Goal: Task Accomplishment & Management: Use online tool/utility

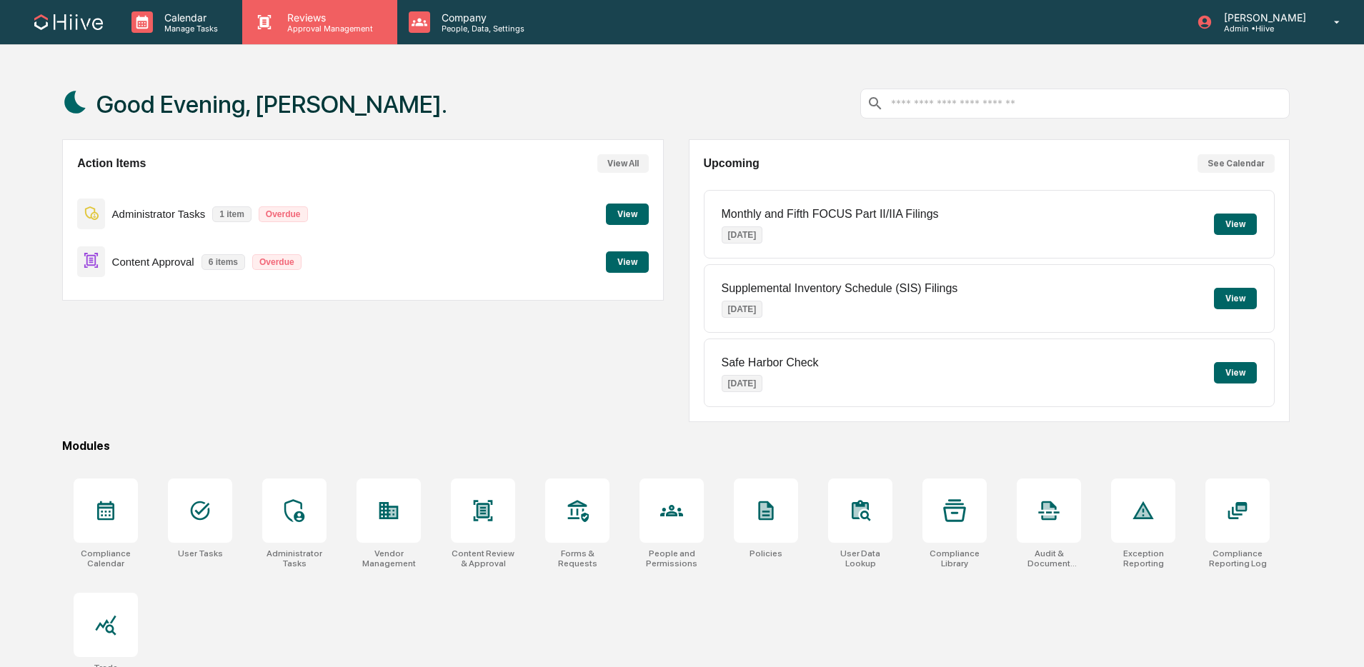
click at [299, 17] on p "Reviews" at bounding box center [328, 17] width 104 height 12
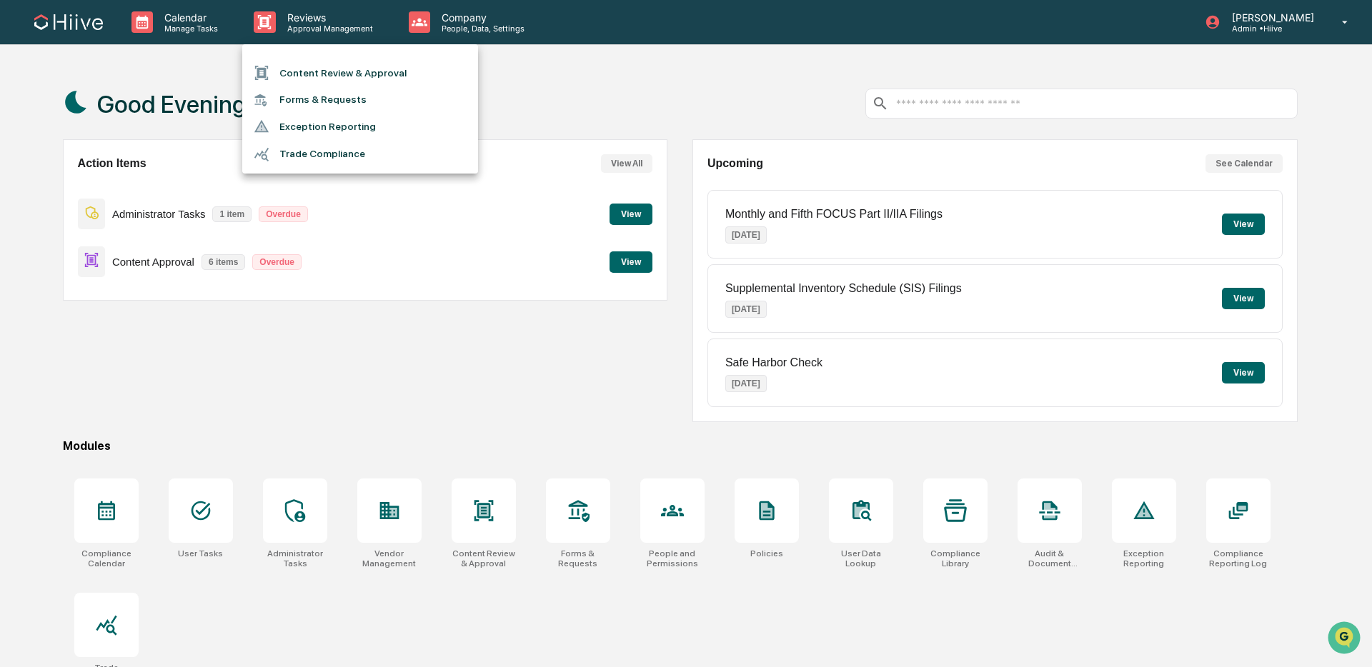
click at [333, 80] on li "Content Review & Approval" at bounding box center [360, 72] width 236 height 27
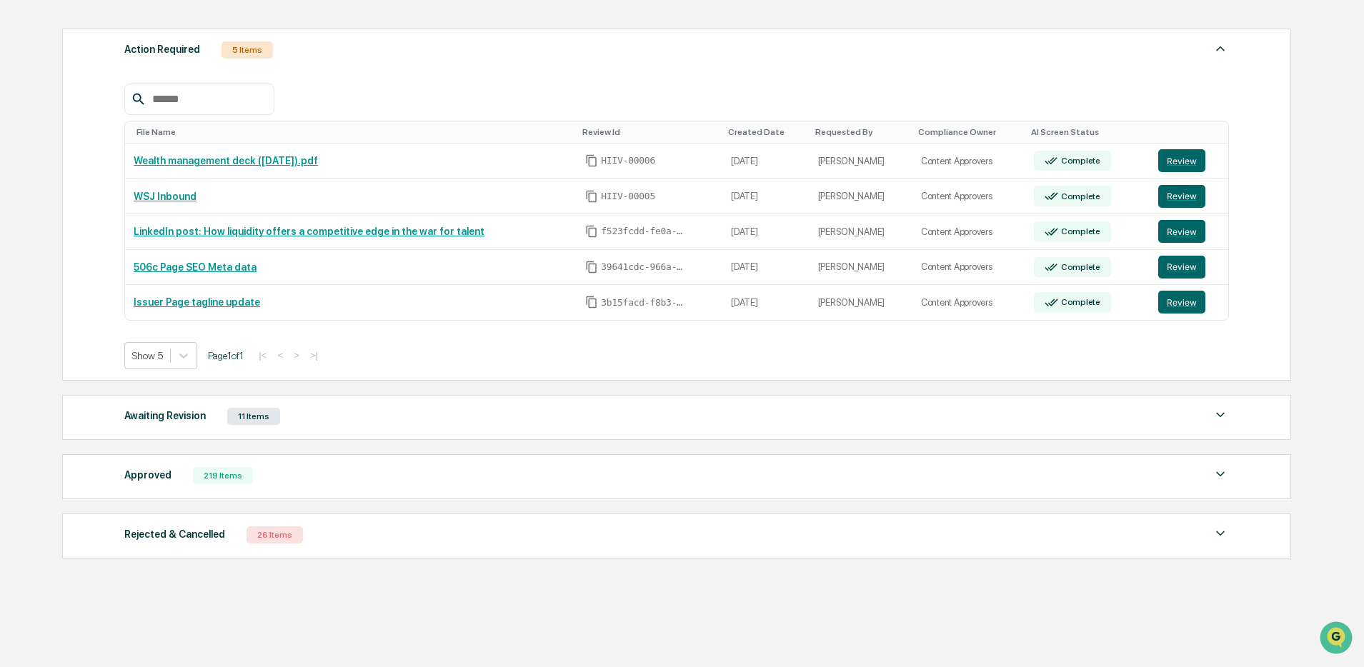
scroll to position [193, 0]
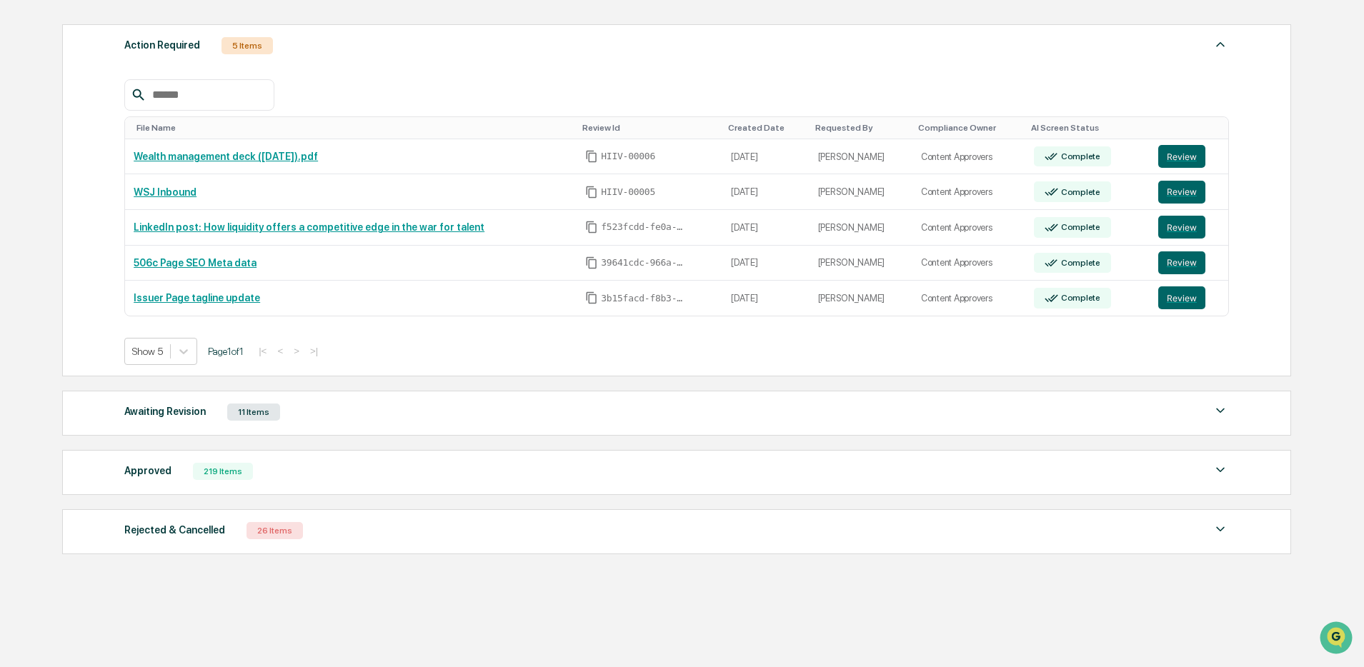
click at [219, 482] on div "Approved 219 Items" at bounding box center [676, 472] width 1105 height 20
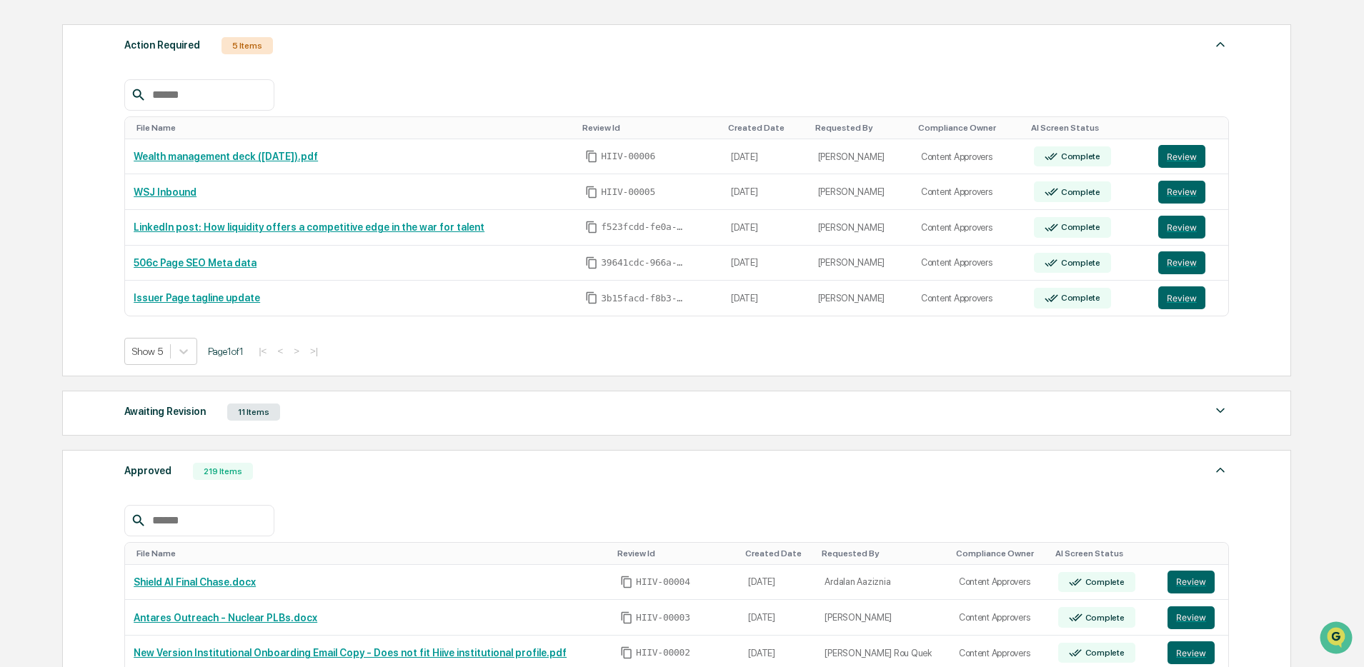
click at [197, 529] on input "text" at bounding box center [206, 521] width 121 height 19
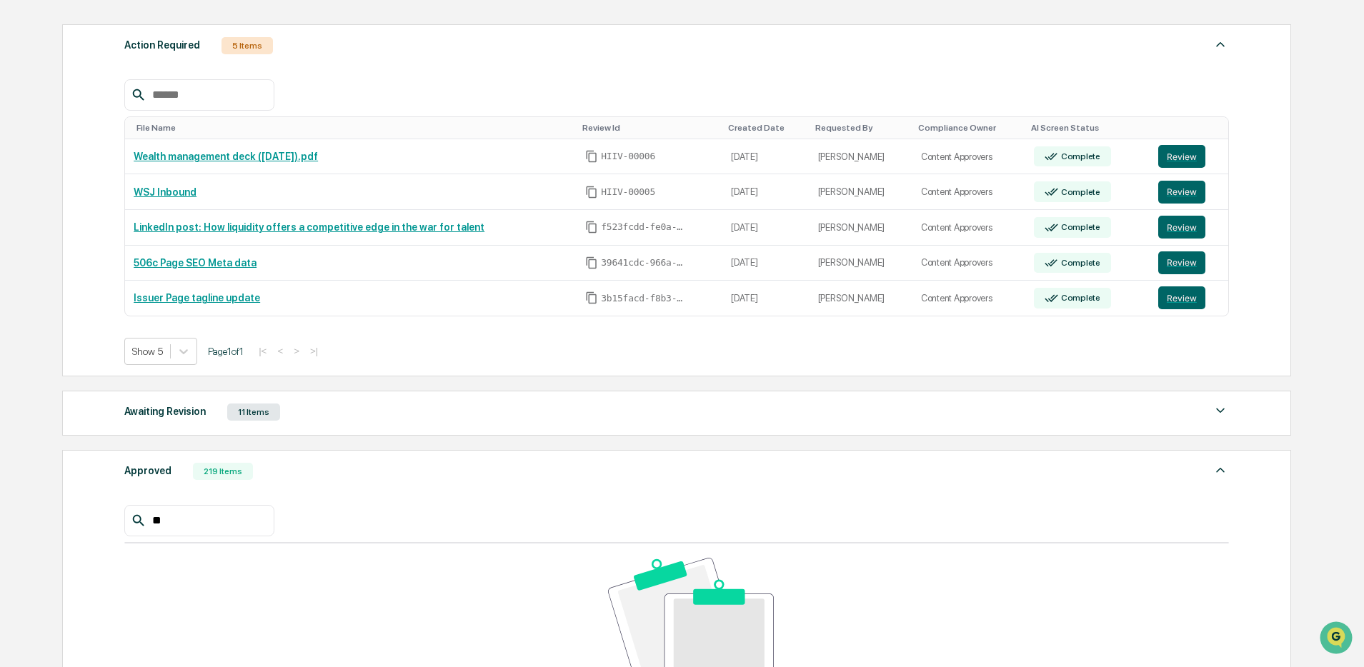
type input "*"
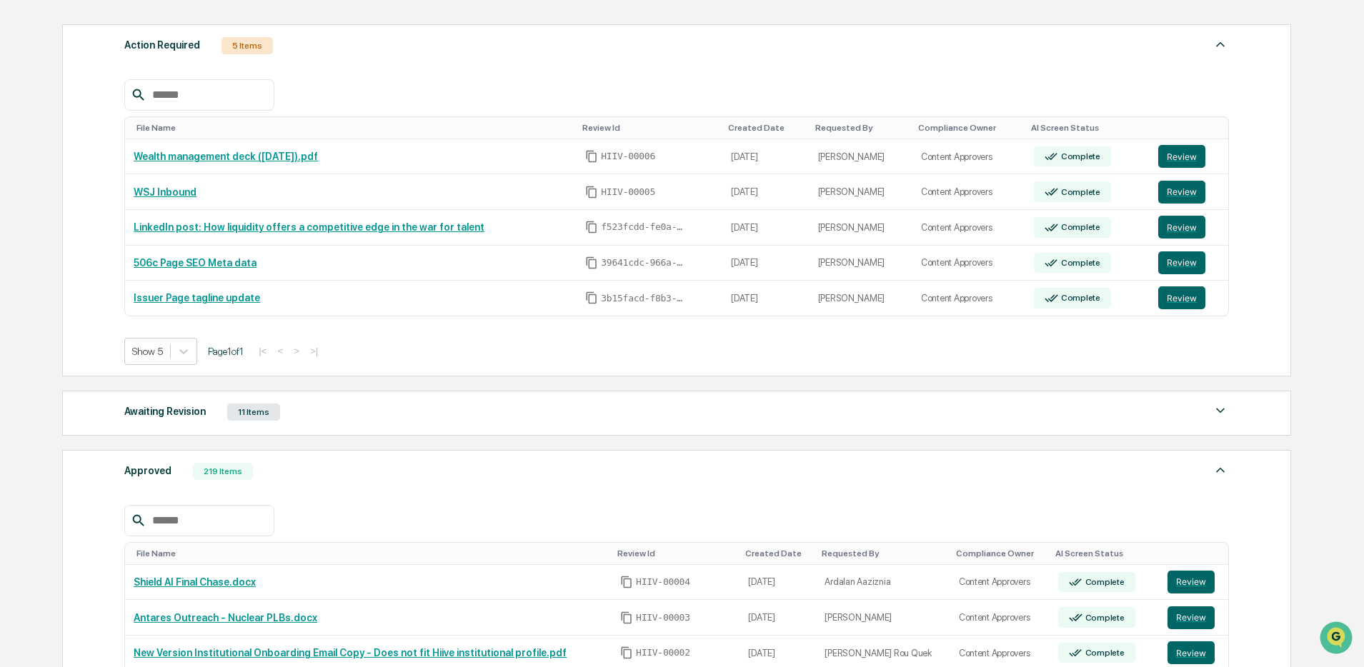
click at [294, 427] on div "Awaiting Revision 11 Items File Name Review Id Created Date Requested By Compli…" at bounding box center [676, 413] width 1229 height 45
click at [333, 426] on div "Awaiting Revision 11 Items File Name Review Id Created Date Requested By Compli…" at bounding box center [676, 413] width 1229 height 45
click at [381, 422] on div "Awaiting Revision 11 Items" at bounding box center [676, 412] width 1105 height 20
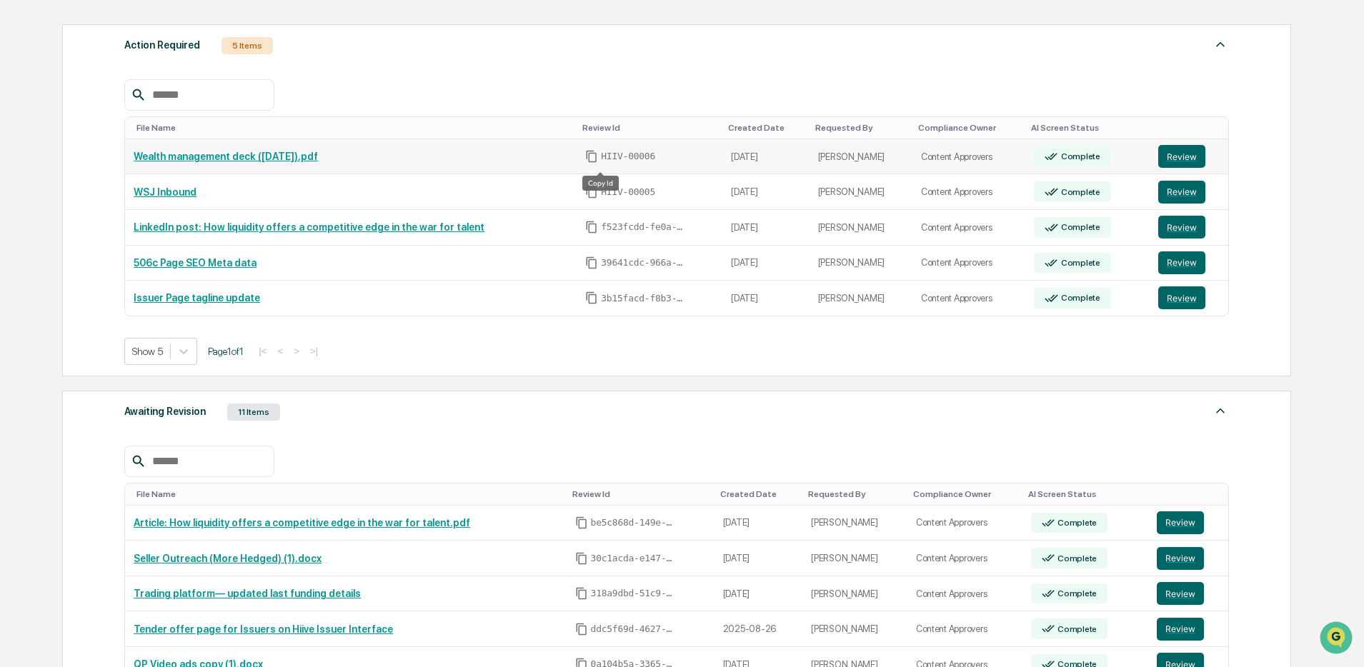
drag, startPoint x: 599, startPoint y: 162, endPoint x: 625, endPoint y: 144, distance: 31.5
click at [598, 162] on icon "Copy Id" at bounding box center [591, 156] width 13 height 13
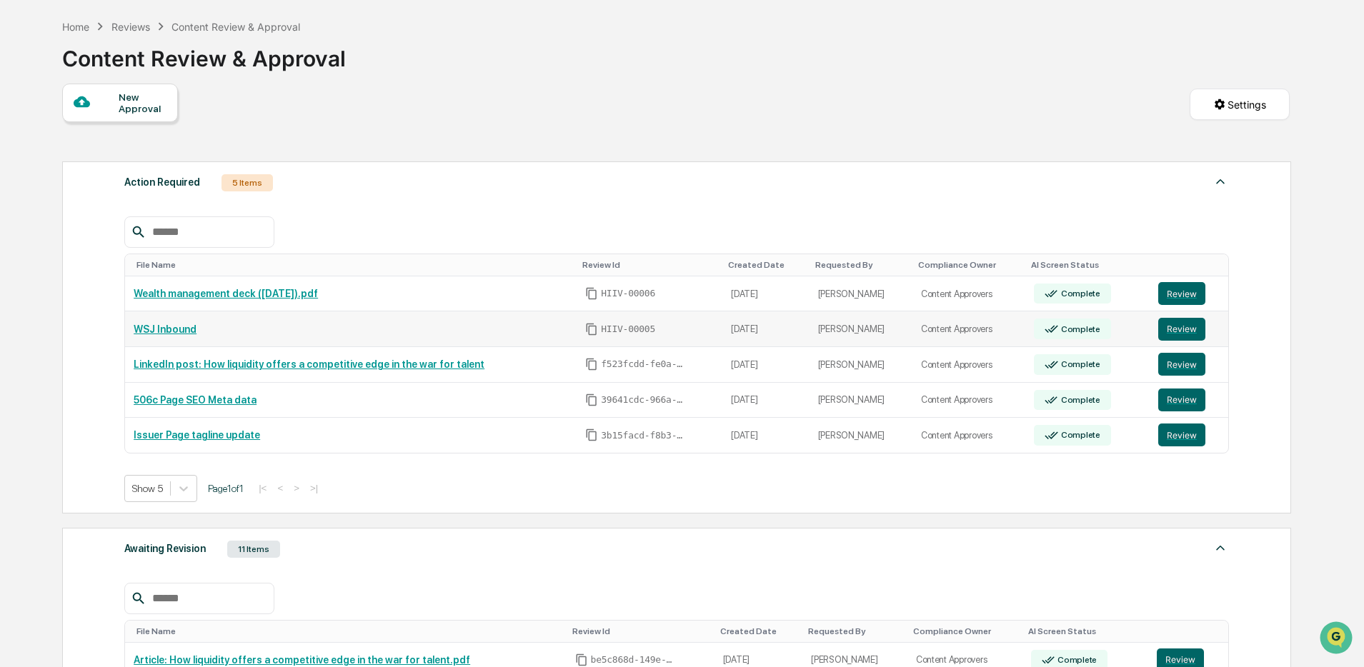
scroll to position [54, 0]
click at [1174, 296] on button "Review" at bounding box center [1181, 295] width 47 height 23
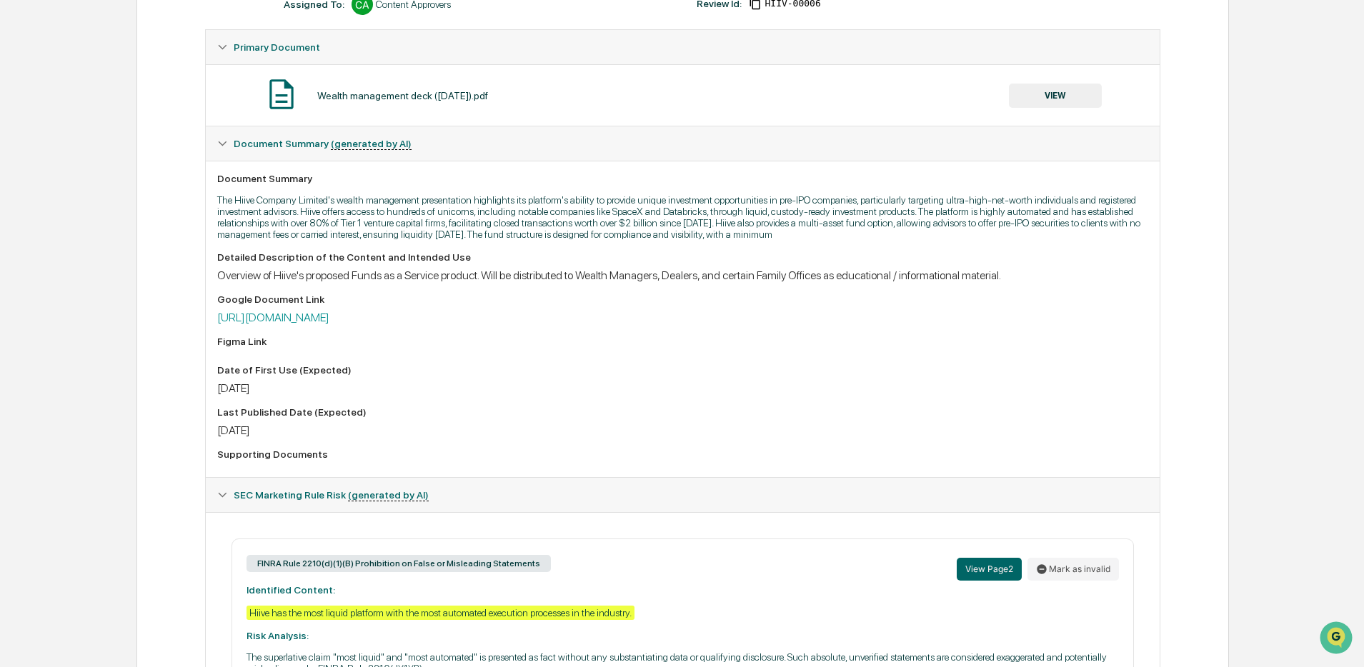
scroll to position [237, 0]
